Goal: Transaction & Acquisition: Purchase product/service

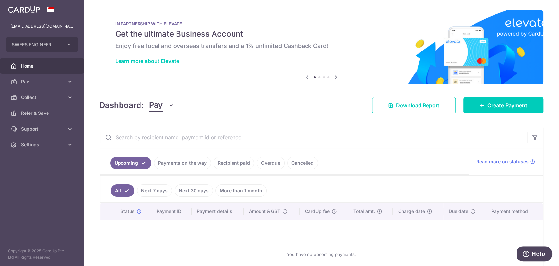
scroll to position [54, 0]
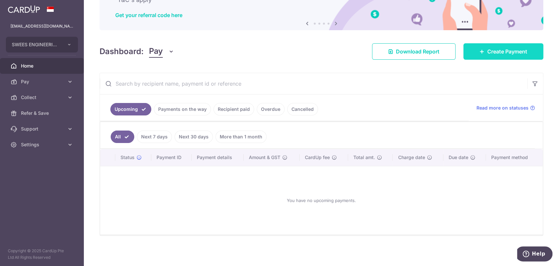
click at [501, 51] on span "Create Payment" at bounding box center [508, 52] width 40 height 8
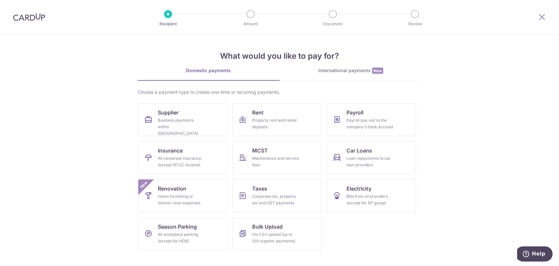
click at [336, 71] on div "International payments New" at bounding box center [351, 70] width 142 height 7
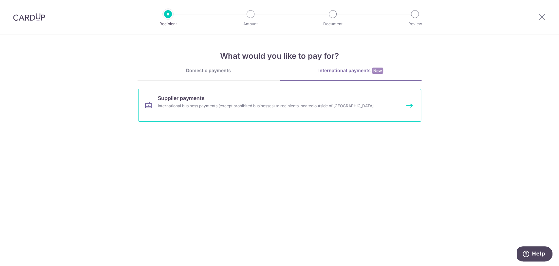
click at [230, 110] on link "Supplier payments International business payments (except prohibited businesses…" at bounding box center [279, 105] width 283 height 33
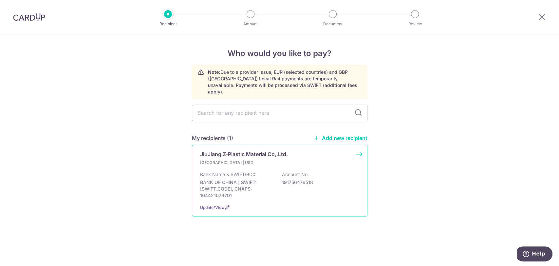
click at [270, 171] on div "Bank Name & SWIFT/BIC: BANK OF CHINA | SWIFT: BKCHCNBJ550, CNAPS: 104421073701 …" at bounding box center [279, 185] width 159 height 28
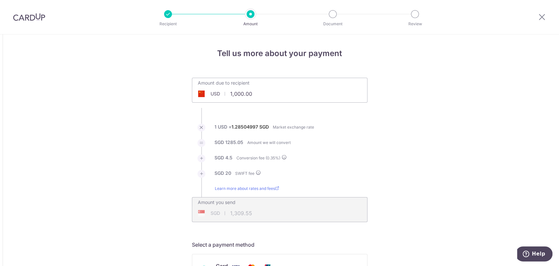
click at [283, 97] on div "Amount due to recipient USD 1,000.00 1000" at bounding box center [280, 90] width 176 height 25
drag, startPoint x: 250, startPoint y: 95, endPoint x: 221, endPoint y: 92, distance: 29.6
click at [221, 92] on div "USD 1,000.00 1000" at bounding box center [242, 93] width 101 height 15
paste input "5,769.18"
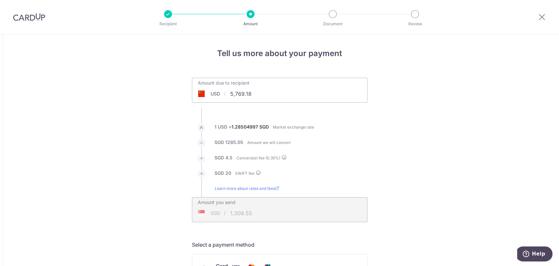
type input "5,769.18"
type input "7,459.53"
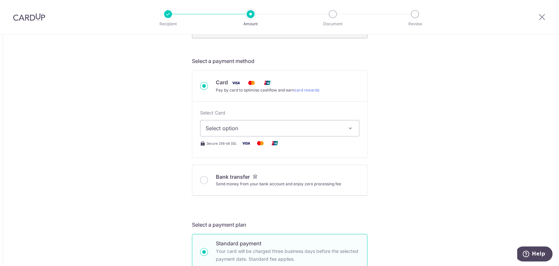
scroll to position [218, 0]
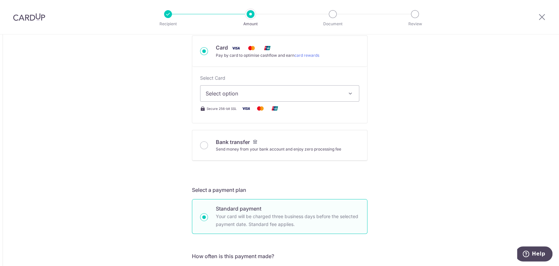
click at [271, 99] on button "Select option" at bounding box center [279, 93] width 159 height 16
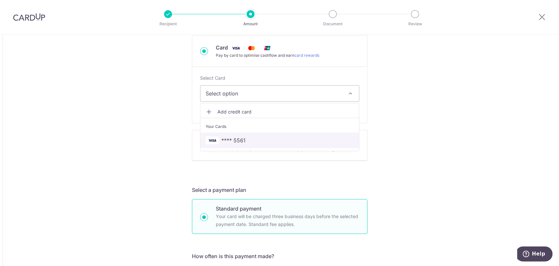
click at [260, 138] on span "**** 5561" at bounding box center [280, 140] width 148 height 8
type input "5,769.18"
type input "7,459.63"
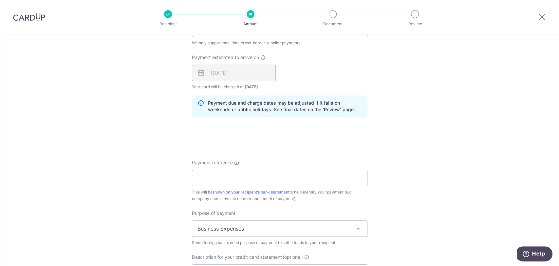
scroll to position [546, 0]
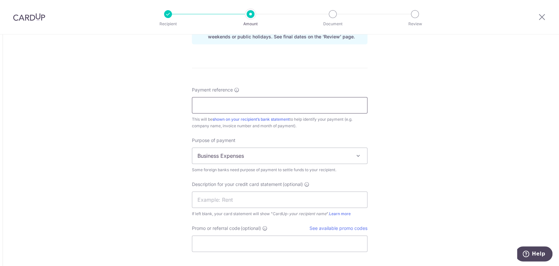
click at [307, 100] on input "Payment reference" at bounding box center [280, 105] width 176 height 16
type input "JJA H017351"
click at [257, 200] on input "text" at bounding box center [280, 199] width 176 height 16
drag, startPoint x: 254, startPoint y: 105, endPoint x: 149, endPoint y: 93, distance: 106.2
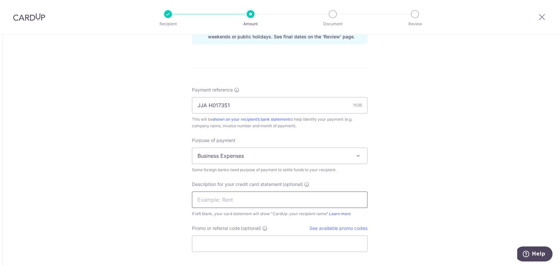
click at [261, 201] on input "text" at bounding box center [280, 199] width 176 height 16
paste input "JJA H017351"
type input "JJA H017351"
click at [220, 238] on input "Promo or referral code (optional)" at bounding box center [280, 243] width 176 height 16
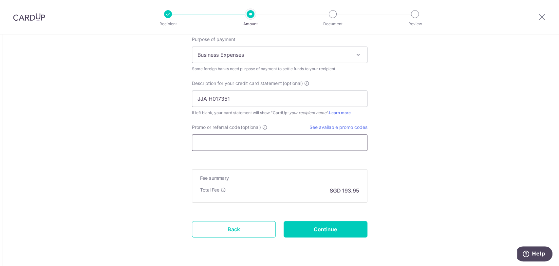
scroll to position [667, 0]
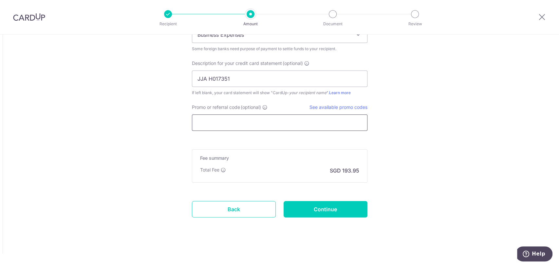
paste input "BOFF185"
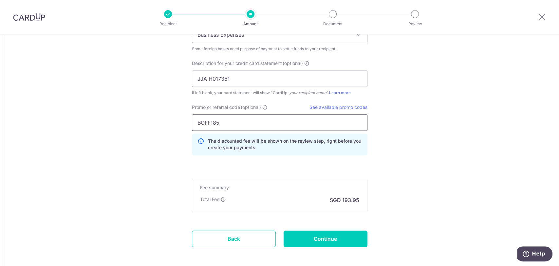
type input "BOFF185"
click at [343, 239] on input "Continue" at bounding box center [326, 238] width 84 height 16
type input "Create Schedule"
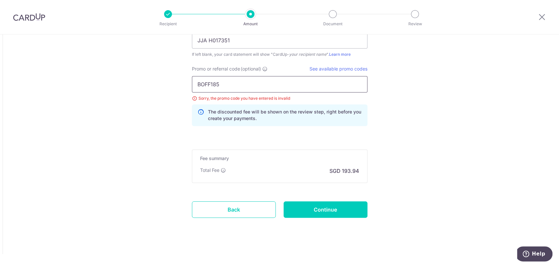
click at [268, 81] on input "BOFF185" at bounding box center [280, 84] width 176 height 16
click at [197, 84] on input "BOFF185" at bounding box center [280, 84] width 176 height 16
type input "BOFF185"
click at [315, 209] on input "Continue" at bounding box center [326, 209] width 84 height 16
type input "Update Schedule"
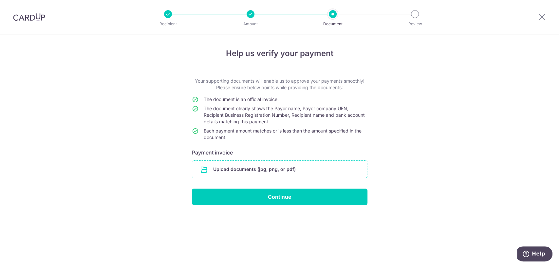
click at [266, 171] on input "file" at bounding box center [279, 169] width 175 height 17
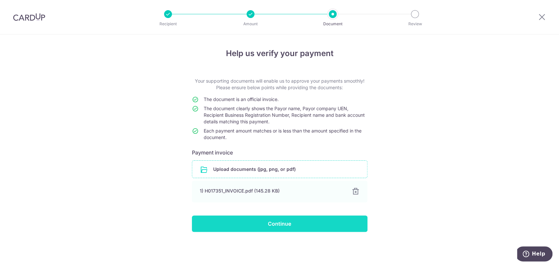
click at [295, 227] on input "Continue" at bounding box center [280, 223] width 176 height 16
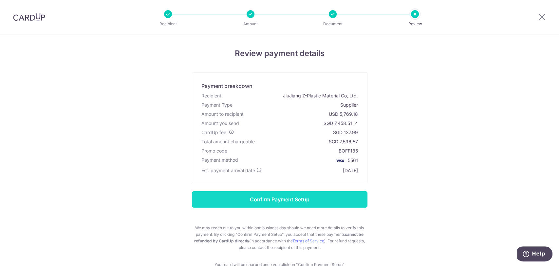
click at [330, 202] on input "Confirm Payment Setup" at bounding box center [280, 199] width 176 height 16
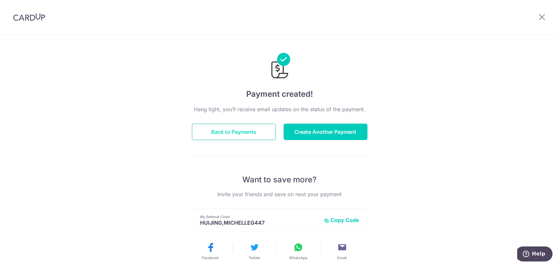
click at [252, 136] on button "Back to Payments" at bounding box center [234, 132] width 84 height 16
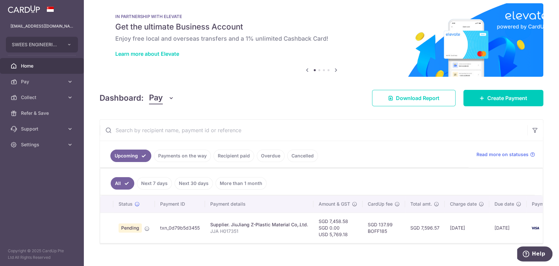
scroll to position [19, 0]
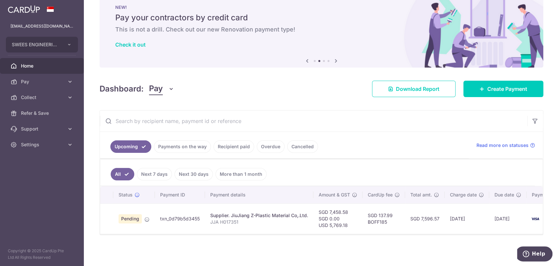
click at [38, 66] on span "Home" at bounding box center [42, 66] width 43 height 7
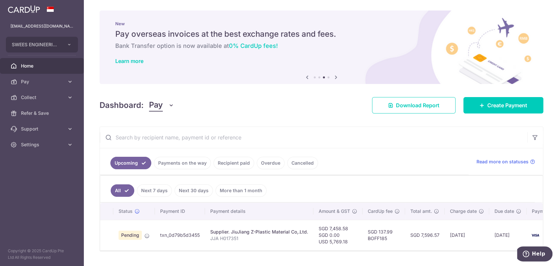
click at [32, 67] on span "Home" at bounding box center [42, 66] width 43 height 7
